Goal: Find specific page/section: Find specific page/section

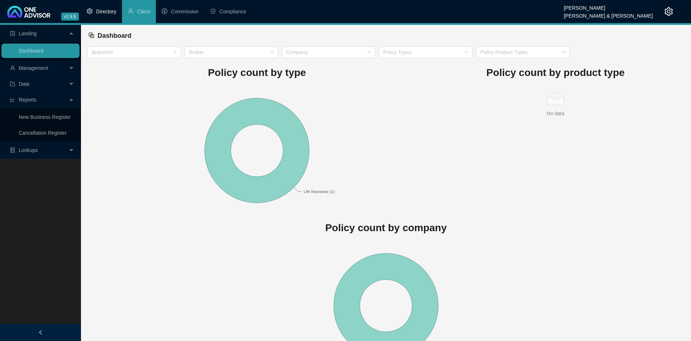
click at [96, 15] on li "Directory" at bounding box center [101, 11] width 41 height 23
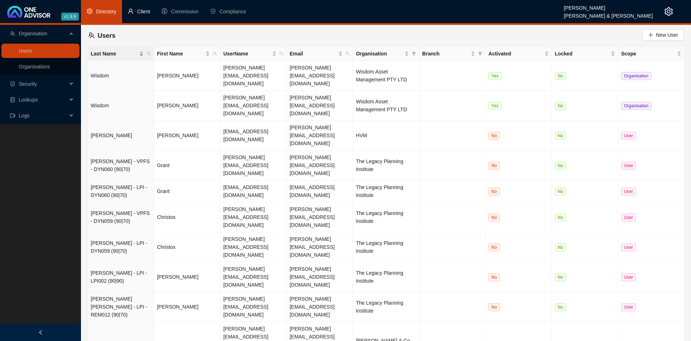
click at [138, 8] on li "Client" at bounding box center [139, 11] width 34 height 23
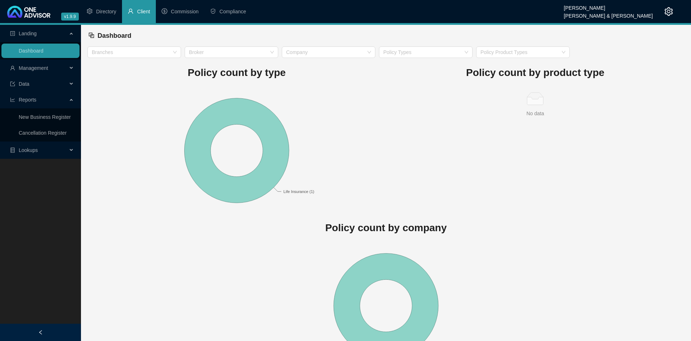
click at [52, 65] on span "Management" at bounding box center [38, 68] width 57 height 14
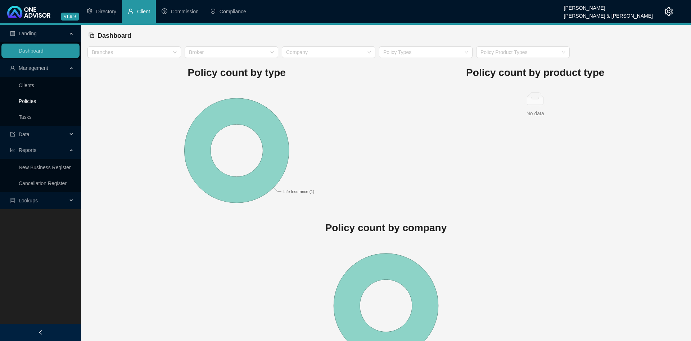
click at [36, 101] on link "Policies" at bounding box center [27, 101] width 17 height 6
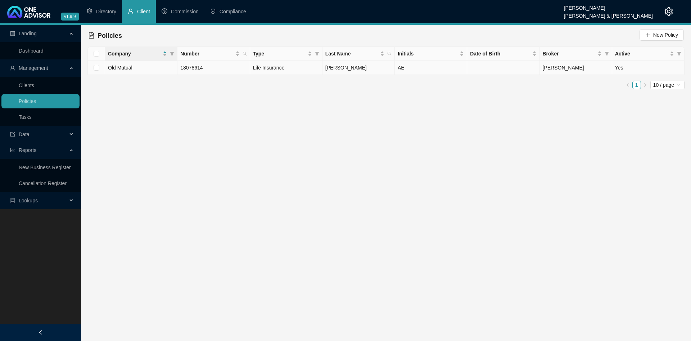
click at [244, 66] on td "18078614" at bounding box center [213, 68] width 72 height 14
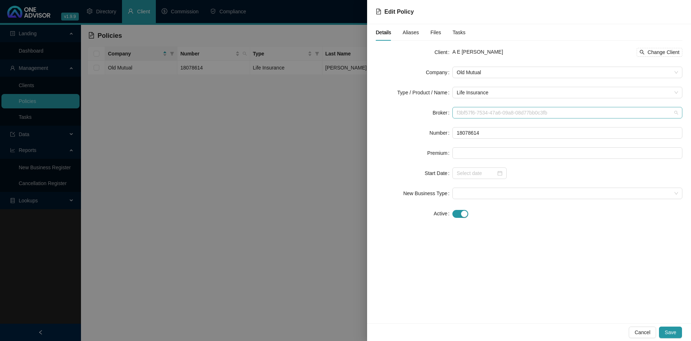
click at [571, 113] on span "f3bf57f6-7534-47a6-09a8-08d77bb0c3fb" at bounding box center [567, 112] width 221 height 11
click at [565, 113] on span "f3bf57f6-7534-47a6-09a8-08d77bb0c3fb" at bounding box center [567, 112] width 221 height 11
click at [226, 98] on div at bounding box center [345, 170] width 691 height 341
